Goal: Task Accomplishment & Management: Manage account settings

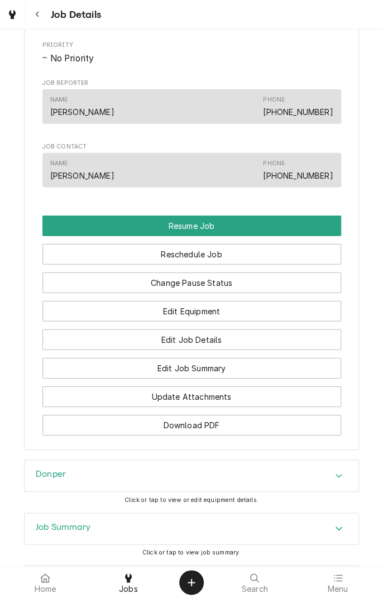
scroll to position [848, 0]
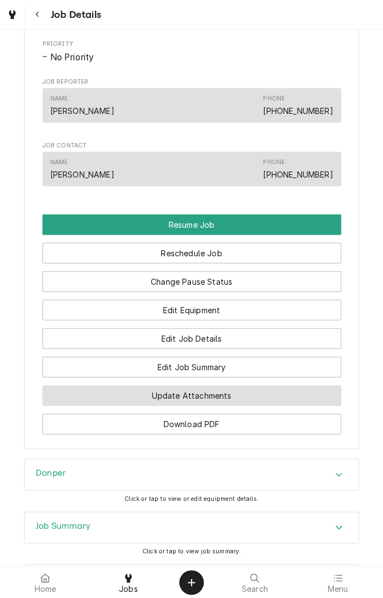
click at [251, 406] on button "Update Attachments" at bounding box center [191, 395] width 299 height 21
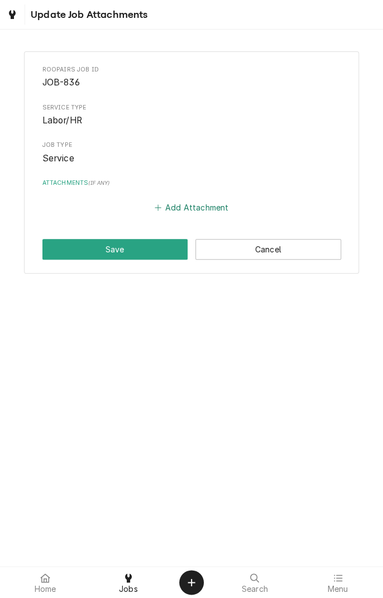
click at [194, 208] on button "Add Attachment" at bounding box center [191, 208] width 78 height 16
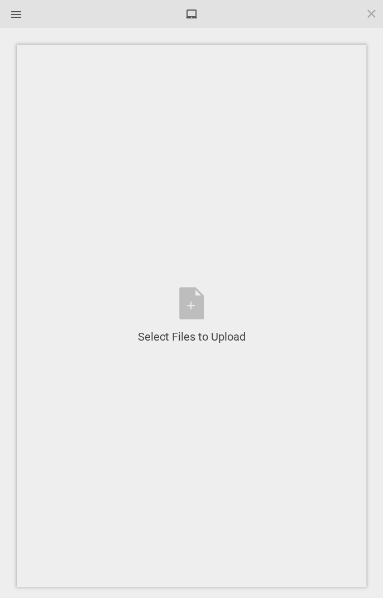
click at [193, 302] on div "Select Files to Upload or Drag and Drop, Copy and Paste Files" at bounding box center [192, 315] width 108 height 57
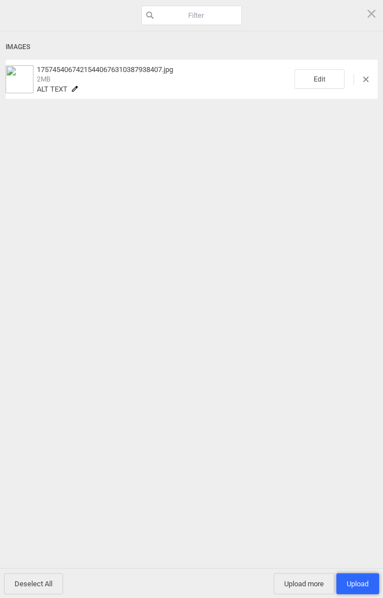
click at [354, 582] on span "Upload 1" at bounding box center [358, 583] width 22 height 8
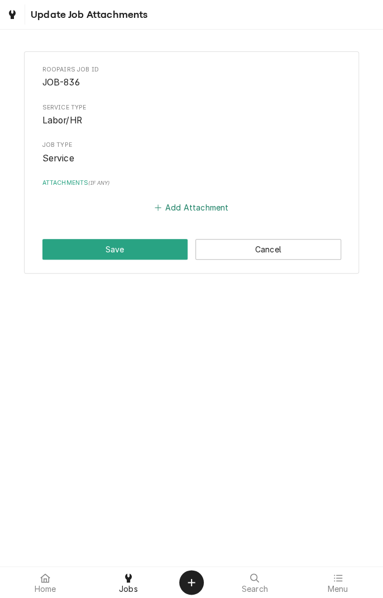
click at [175, 207] on button "Add Attachment" at bounding box center [191, 208] width 78 height 16
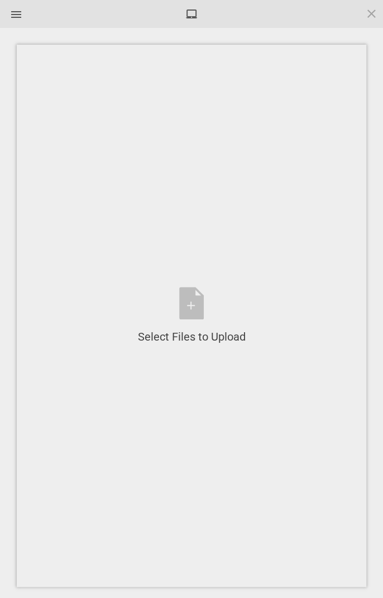
click at [193, 309] on div "Select Files to Upload or Drag and Drop, Copy and Paste Files" at bounding box center [192, 315] width 108 height 57
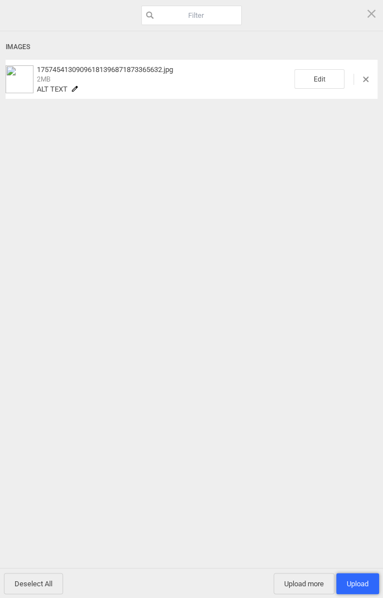
click at [358, 581] on span "Upload 1" at bounding box center [358, 583] width 22 height 8
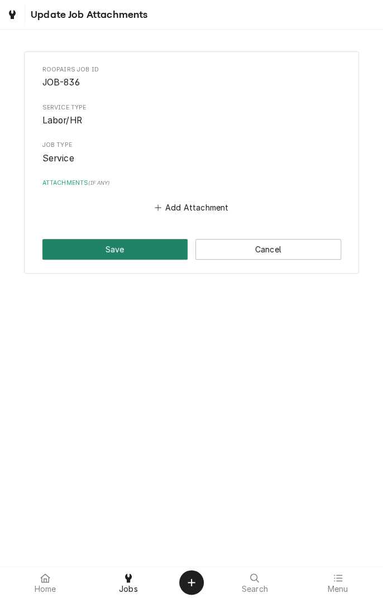
click at [116, 252] on button "Save" at bounding box center [115, 249] width 146 height 21
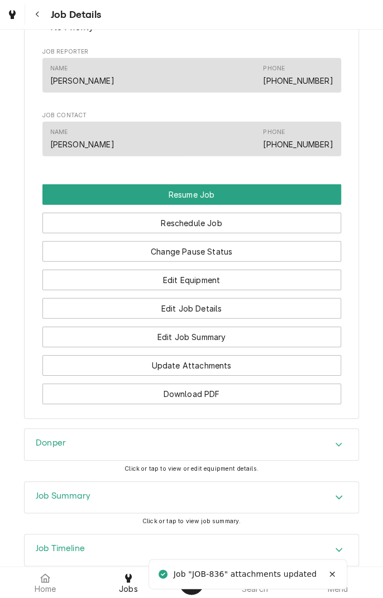
scroll to position [891, 0]
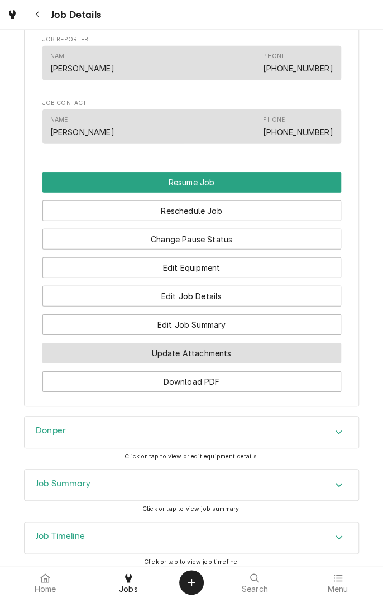
click at [225, 363] on button "Update Attachments" at bounding box center [191, 353] width 299 height 21
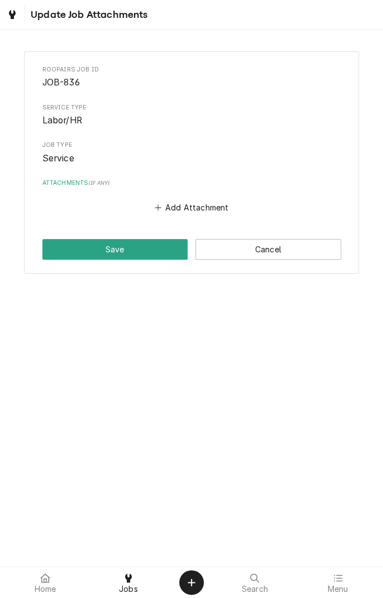
click at [54, 185] on label "Attachments ( if any )" at bounding box center [191, 183] width 299 height 9
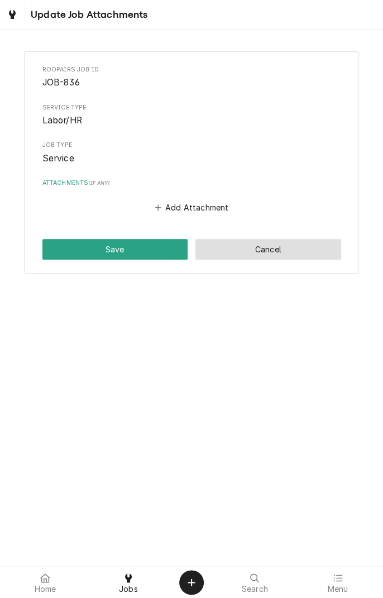
click at [263, 249] on button "Cancel" at bounding box center [268, 249] width 146 height 21
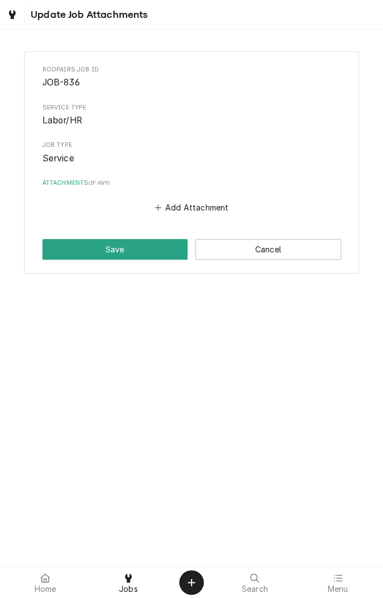
scroll to position [891, 0]
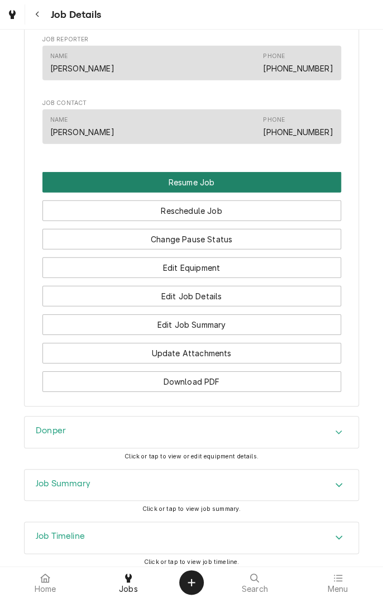
click at [241, 193] on button "Resume Job" at bounding box center [191, 182] width 299 height 21
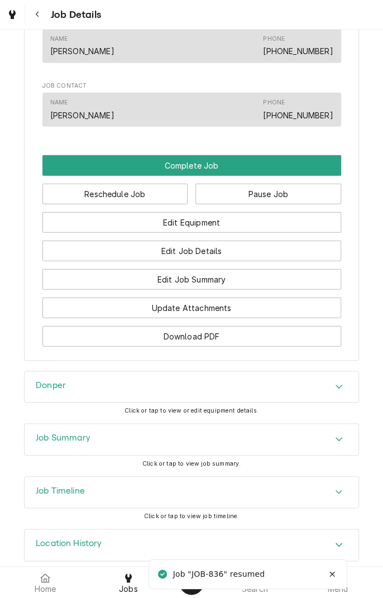
scroll to position [846, 0]
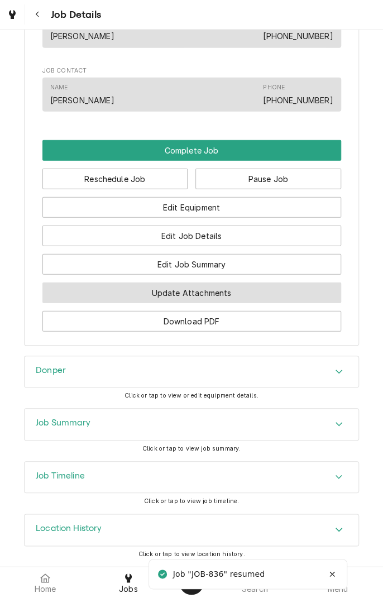
click at [243, 296] on button "Update Attachments" at bounding box center [191, 292] width 299 height 21
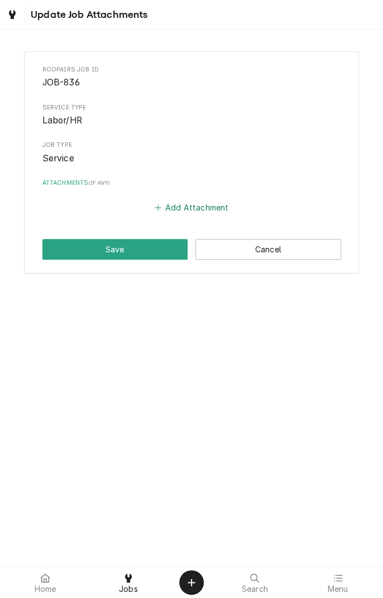
click at [179, 210] on button "Add Attachment" at bounding box center [191, 208] width 78 height 16
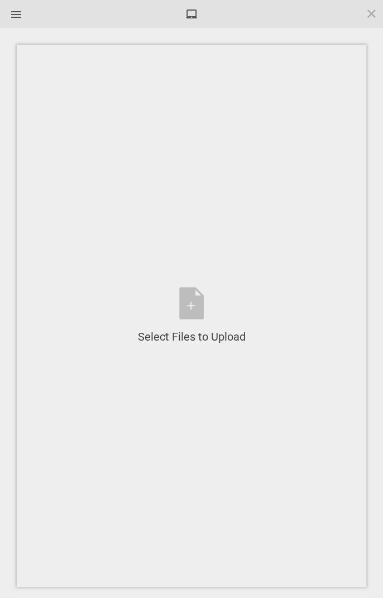
click at [189, 311] on div "Select Files to Upload or Drag and Drop, Copy and Paste Files" at bounding box center [192, 315] width 108 height 57
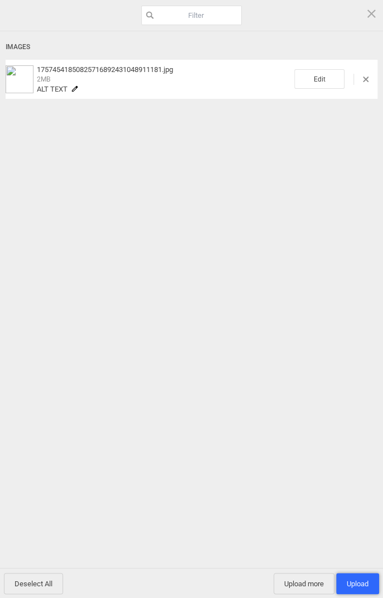
click at [359, 582] on span "Upload 1" at bounding box center [358, 583] width 22 height 8
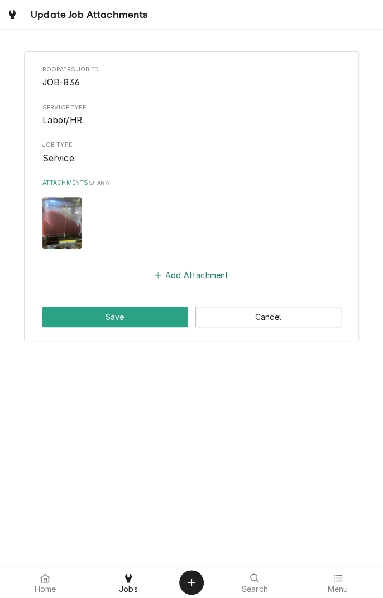
click at [188, 279] on button "Add Attachment" at bounding box center [191, 275] width 78 height 16
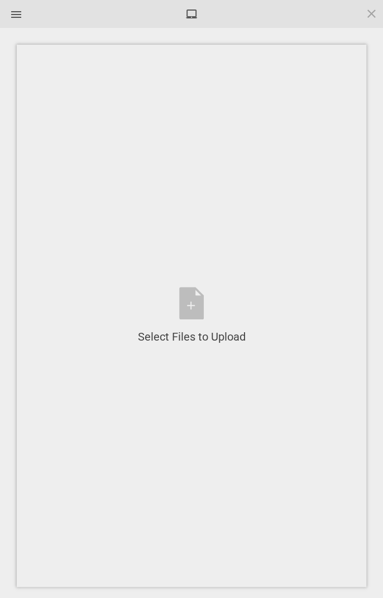
click at [192, 313] on div "Select Files to Upload or Drag and Drop, Copy and Paste Files" at bounding box center [192, 315] width 108 height 57
click at [185, 299] on div "Select Files to Upload or Drag and Drop, Copy and Paste Files" at bounding box center [192, 315] width 108 height 57
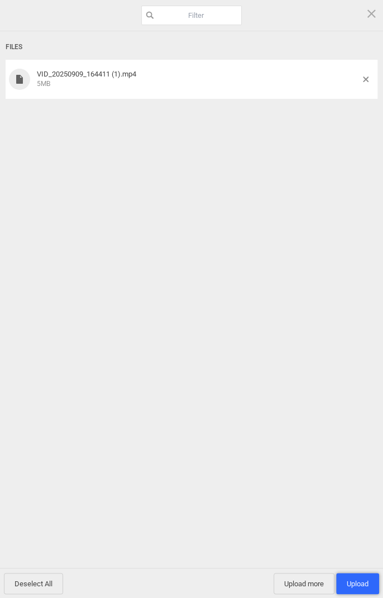
click at [358, 583] on span "Upload 1" at bounding box center [358, 583] width 22 height 8
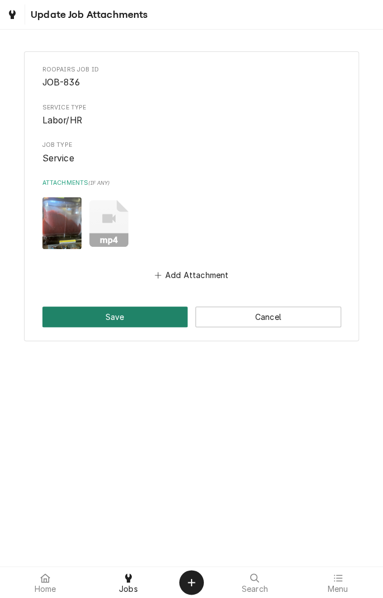
click at [127, 322] on button "Save" at bounding box center [115, 316] width 146 height 21
